Goal: Information Seeking & Learning: Learn about a topic

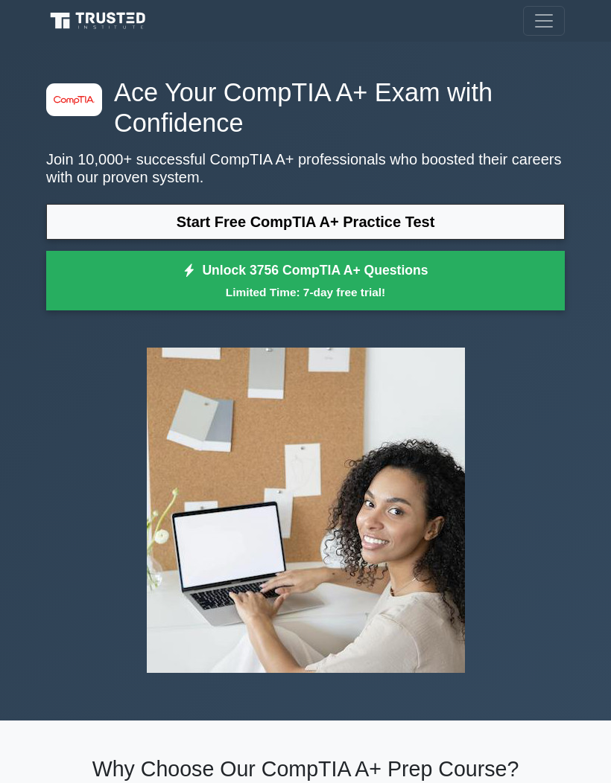
click at [297, 224] on link "Start Free CompTIA A+ Practice Test" at bounding box center [305, 222] width 518 height 36
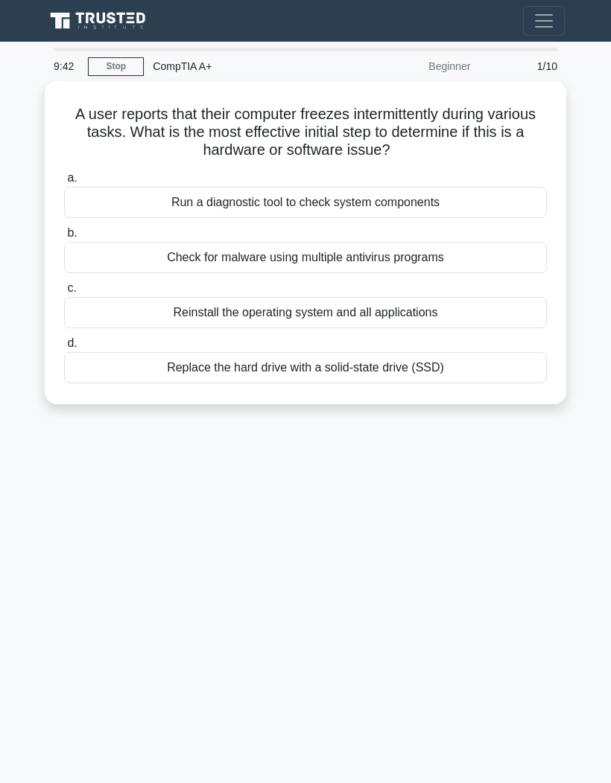
click at [288, 200] on div "Run a diagnostic tool to check system components" at bounding box center [305, 202] width 483 height 31
click at [64, 183] on input "a. Run a diagnostic tool to check system components" at bounding box center [64, 179] width 0 height 10
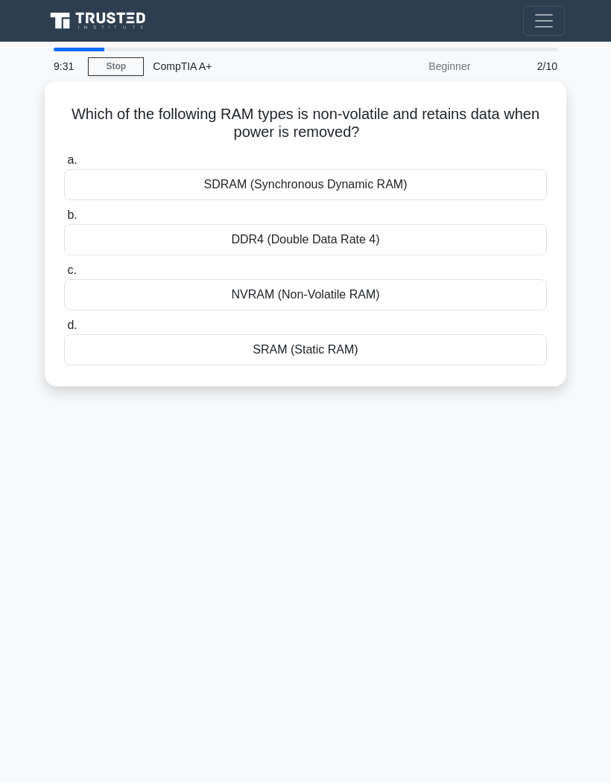
click at [369, 287] on div "NVRAM (Non-Volatile RAM)" at bounding box center [305, 294] width 483 height 31
click at [64, 276] on input "c. NVRAM (Non-Volatile RAM)" at bounding box center [64, 271] width 0 height 10
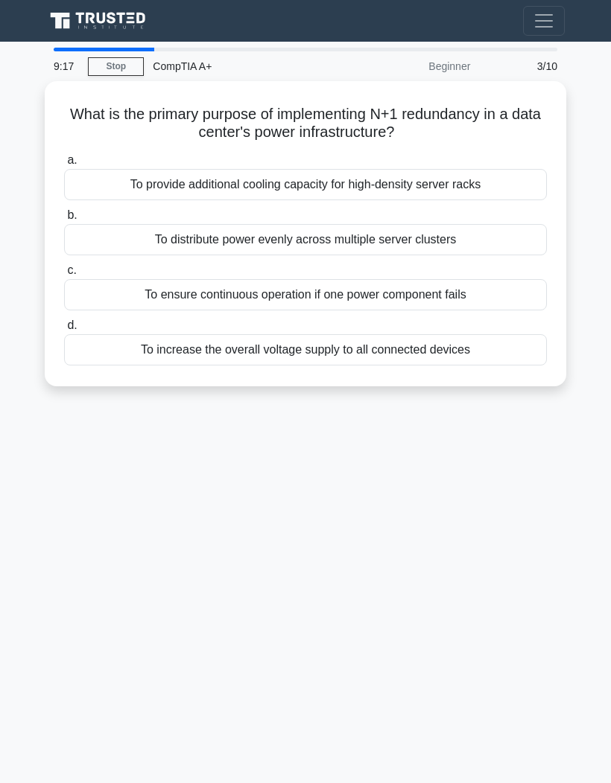
click at [337, 286] on div "To ensure continuous operation if one power component fails" at bounding box center [305, 294] width 483 height 31
click at [64, 276] on input "c. To ensure continuous operation if one power component fails" at bounding box center [64, 271] width 0 height 10
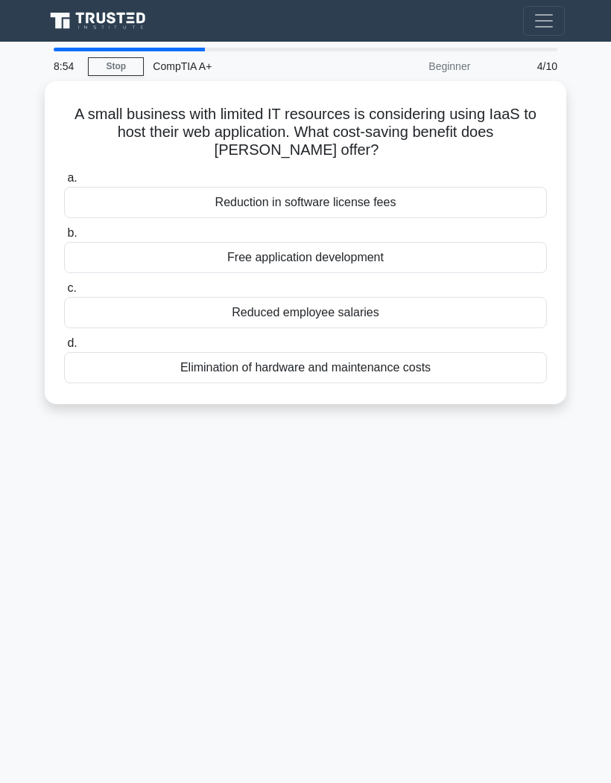
click at [365, 361] on div "Elimination of hardware and maintenance costs" at bounding box center [305, 367] width 483 height 31
click at [64, 349] on input "d. Elimination of hardware and maintenance costs" at bounding box center [64, 344] width 0 height 10
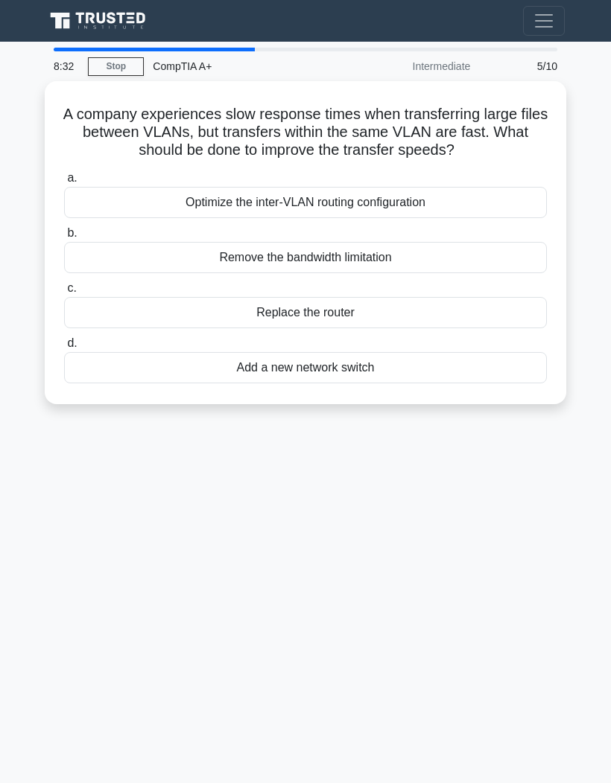
click at [360, 270] on div "Remove the bandwidth limitation" at bounding box center [305, 257] width 483 height 31
click at [64, 238] on input "b. Remove the bandwidth limitation" at bounding box center [64, 234] width 0 height 10
